Goal: Task Accomplishment & Management: Manage account settings

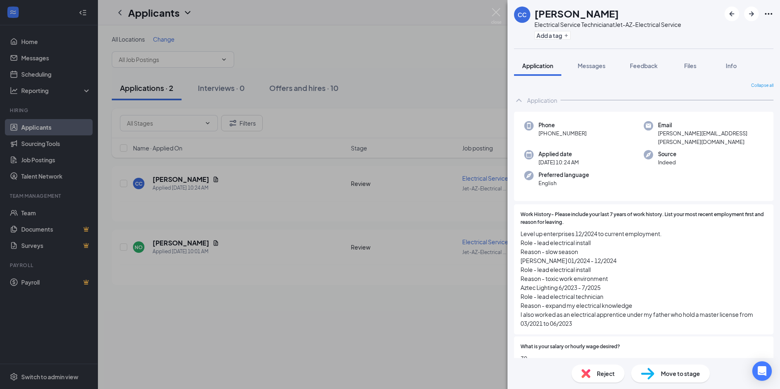
click at [409, 62] on div "CC [PERSON_NAME] Electrical Service Technician at Jet-AZ-Electrical Service Add…" at bounding box center [390, 194] width 780 height 389
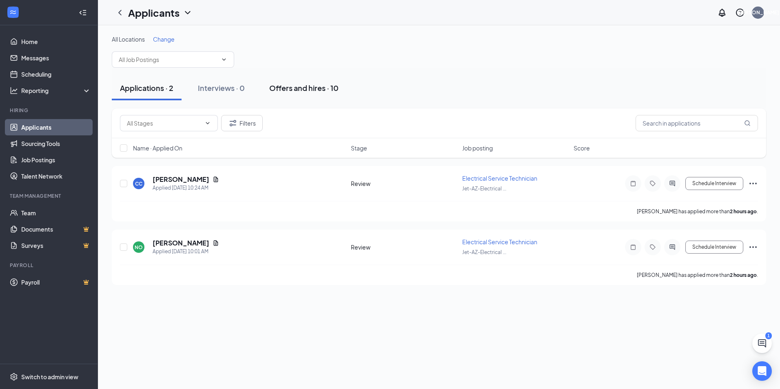
click at [308, 89] on div "Offers and hires · 10" at bounding box center [303, 88] width 69 height 10
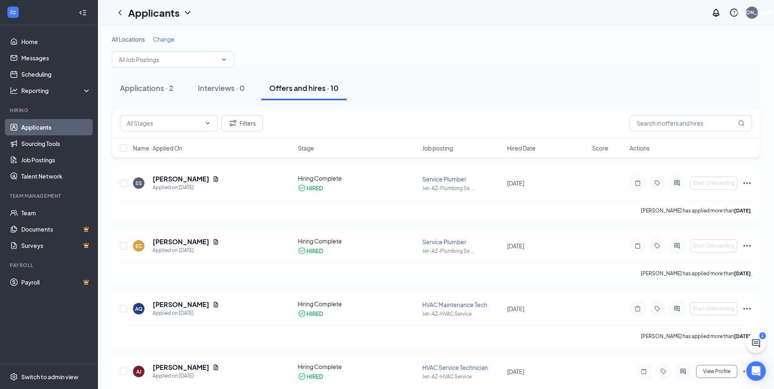
click at [41, 124] on link "Applicants" at bounding box center [56, 127] width 70 height 16
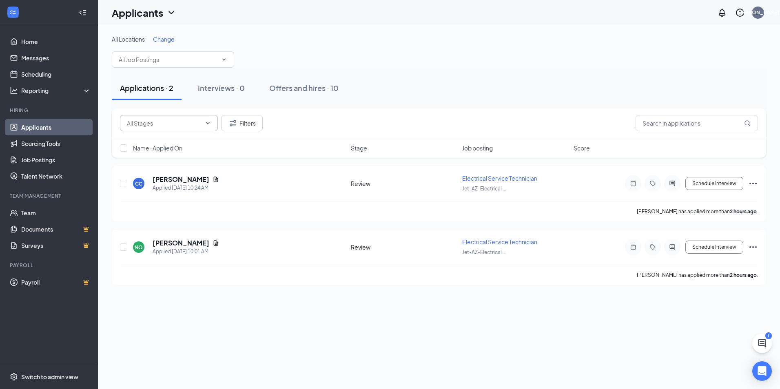
click at [204, 120] on span at bounding box center [169, 123] width 98 height 16
click at [206, 124] on icon "ChevronDown" at bounding box center [207, 123] width 7 height 7
click at [240, 122] on button "Filters" at bounding box center [242, 123] width 42 height 16
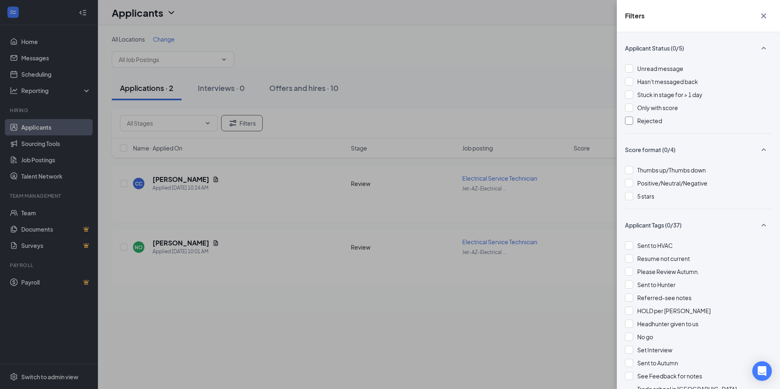
click at [629, 122] on div at bounding box center [629, 121] width 8 height 8
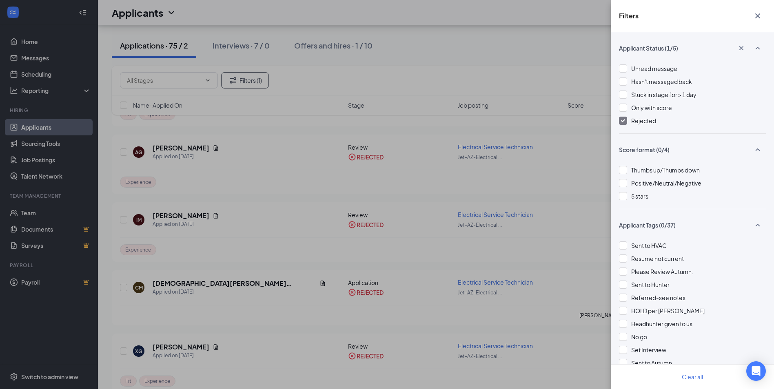
scroll to position [41, 0]
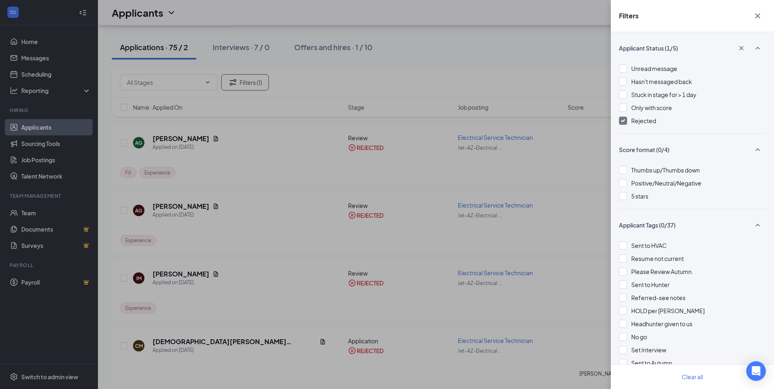
click at [304, 225] on div "Filters Applicant Status (1/5) Unread message Hasn't messaged back Stuck in sta…" at bounding box center [387, 194] width 774 height 389
click at [760, 15] on icon "Cross" at bounding box center [758, 16] width 10 height 10
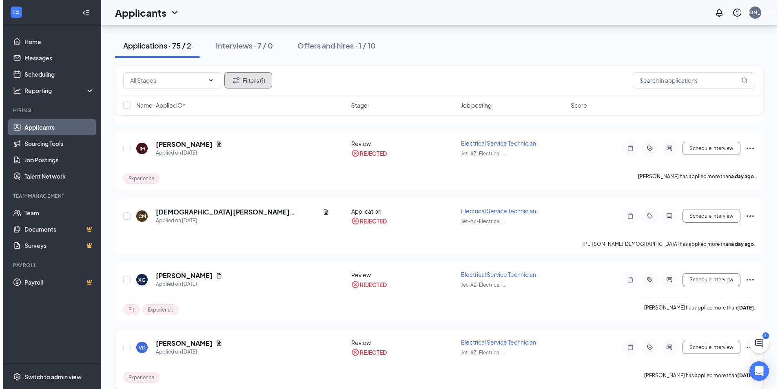
scroll to position [82, 0]
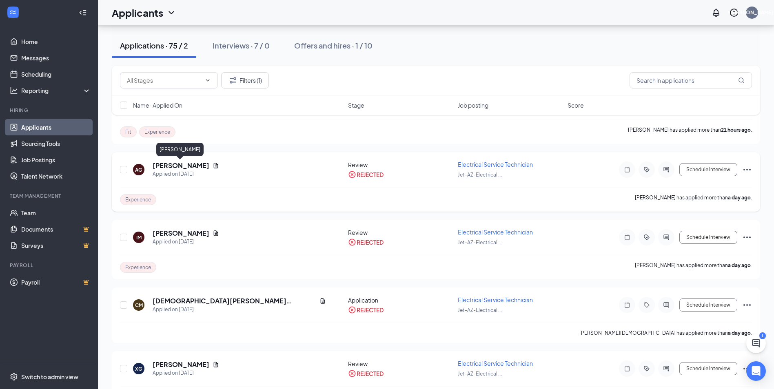
click at [191, 166] on h5 "[PERSON_NAME]" at bounding box center [181, 165] width 57 height 9
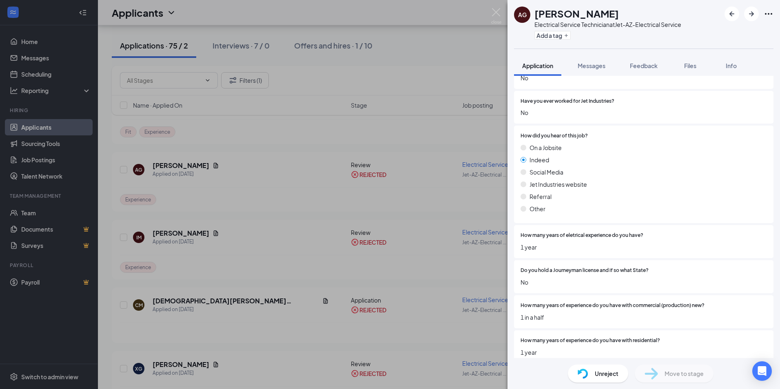
scroll to position [449, 0]
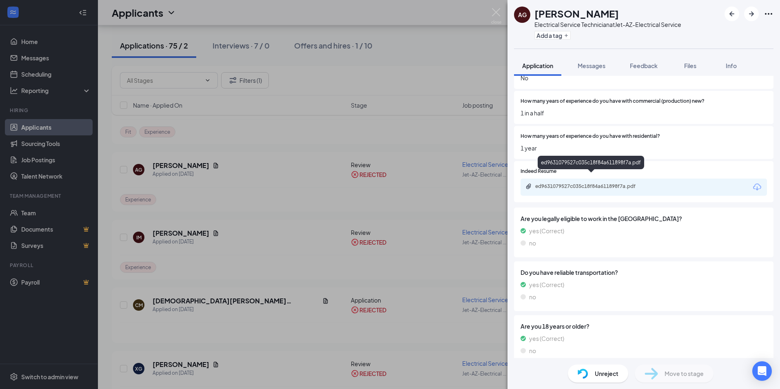
click at [626, 183] on div "ed9631079527c035c18f84a611898f7a.pdf" at bounding box center [592, 186] width 114 height 7
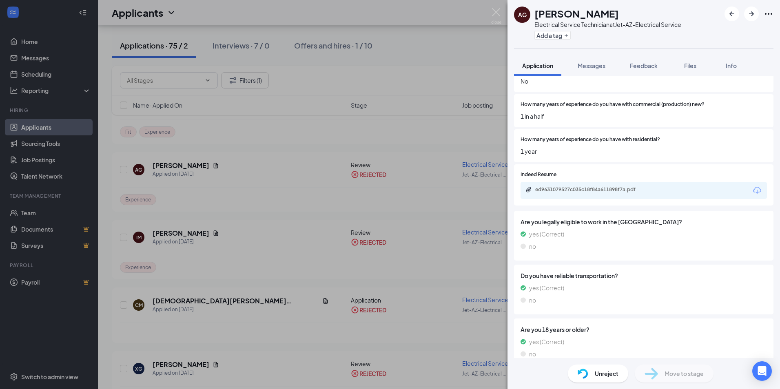
click at [608, 186] on div "ed9631079527c035c18f84a611898f7a.pdf" at bounding box center [644, 190] width 246 height 17
click at [606, 182] on div "ed9631079527c035c18f84a611898f7a.pdf" at bounding box center [644, 190] width 246 height 17
click at [616, 186] on div "ed9631079527c035c18f84a611898f7a.pdf" at bounding box center [592, 189] width 114 height 7
